Goal: Browse casually: Explore the website without a specific task or goal

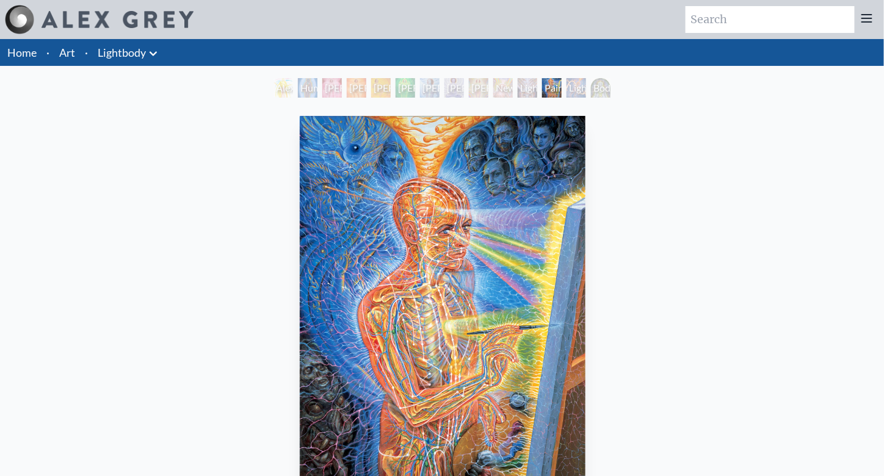
click at [493, 277] on img "12 / 14" at bounding box center [443, 306] width 286 height 381
click at [67, 52] on link "Art" at bounding box center [67, 52] width 16 height 17
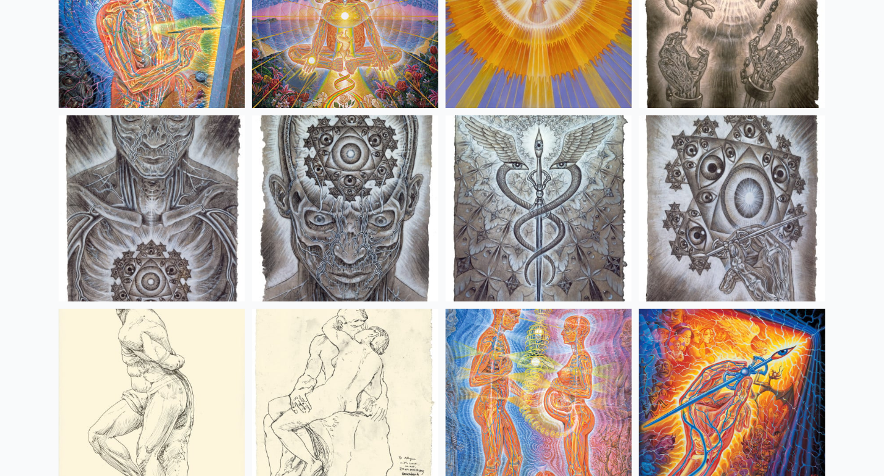
scroll to position [9279, 0]
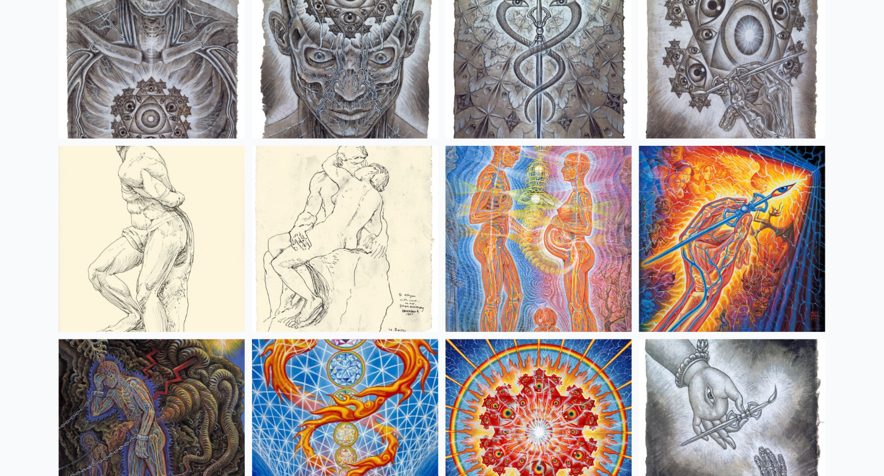
click at [787, 279] on img at bounding box center [732, 239] width 186 height 186
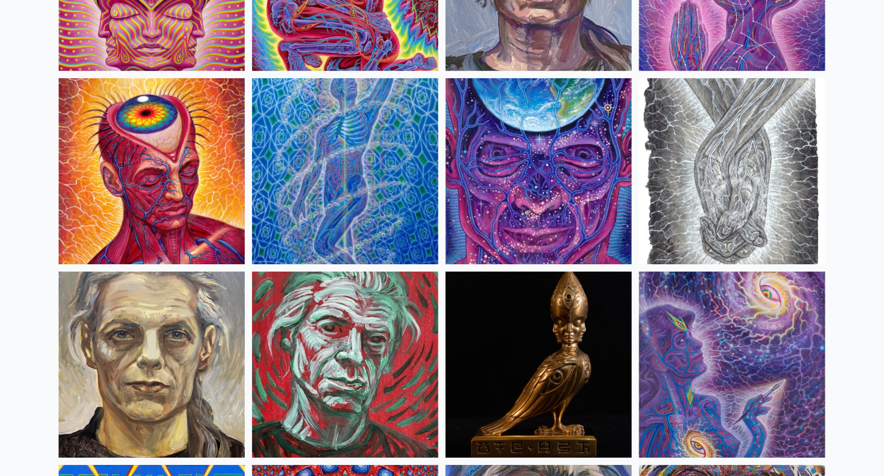
scroll to position [2930, 0]
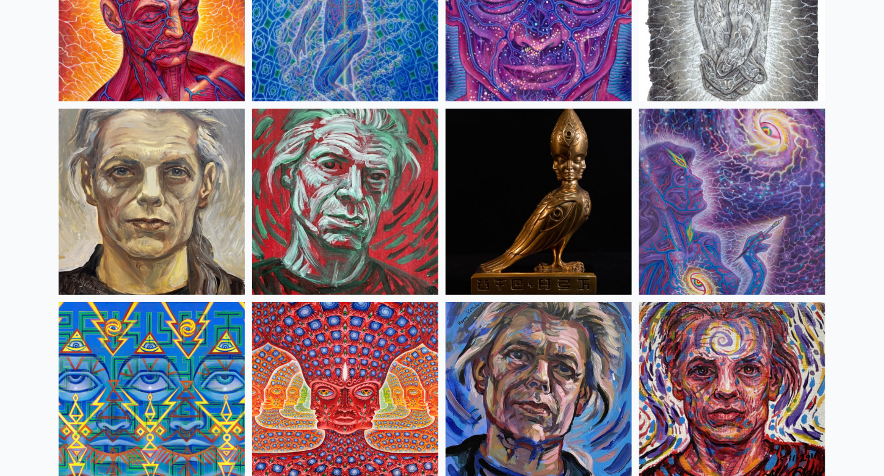
click at [734, 202] on img at bounding box center [732, 202] width 186 height 186
